Goal: Navigation & Orientation: Find specific page/section

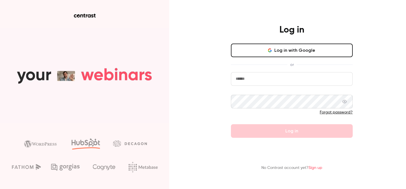
click at [280, 49] on button "Log in with Google" at bounding box center [292, 50] width 122 height 14
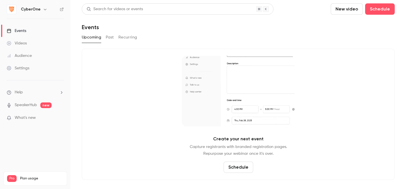
click at [43, 8] on icon "button" at bounding box center [45, 9] width 5 height 5
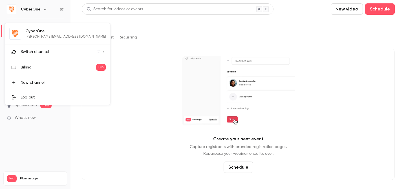
click at [43, 51] on span "Switch channel" at bounding box center [35, 52] width 29 height 6
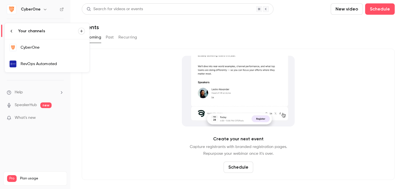
click at [50, 64] on div "RevOps Automated" at bounding box center [53, 64] width 64 height 6
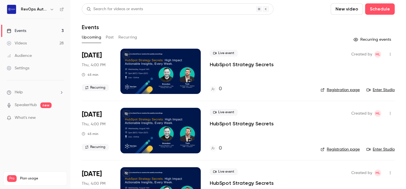
click at [230, 68] on div "Live event HubSpot Strategy Secrets 0" at bounding box center [261, 71] width 102 height 45
click at [228, 65] on p "HubSpot Strategy Secrets" at bounding box center [242, 64] width 64 height 7
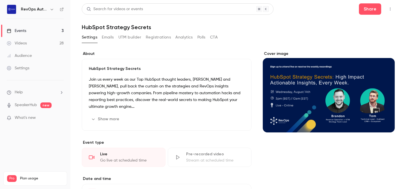
click at [389, 9] on icon "button" at bounding box center [390, 9] width 5 height 4
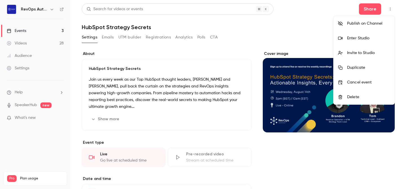
click at [366, 41] on div "Enter Studio" at bounding box center [368, 38] width 43 height 6
